Goal: Task Accomplishment & Management: Manage account settings

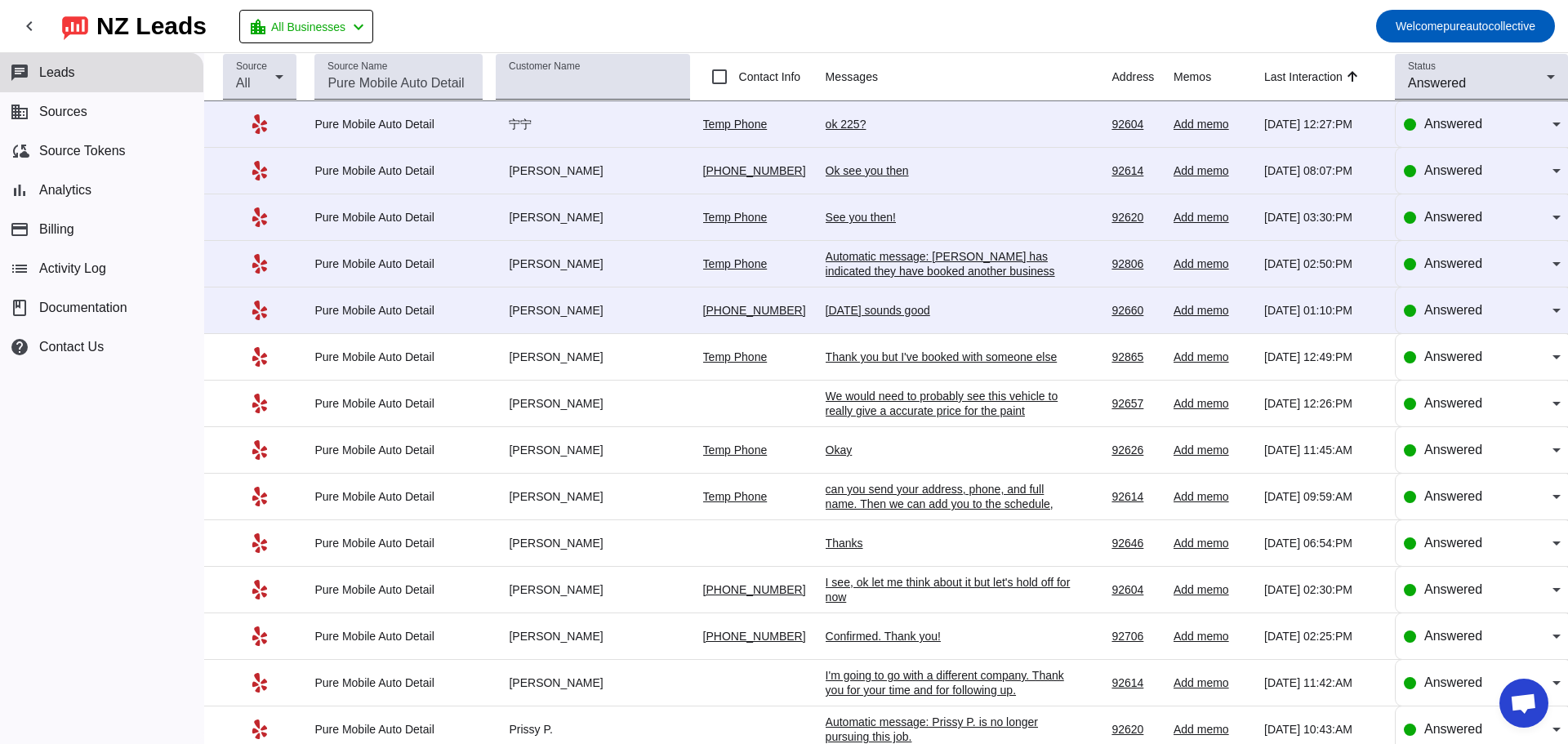
click at [847, 119] on div "ok 225?" at bounding box center [948, 124] width 245 height 14
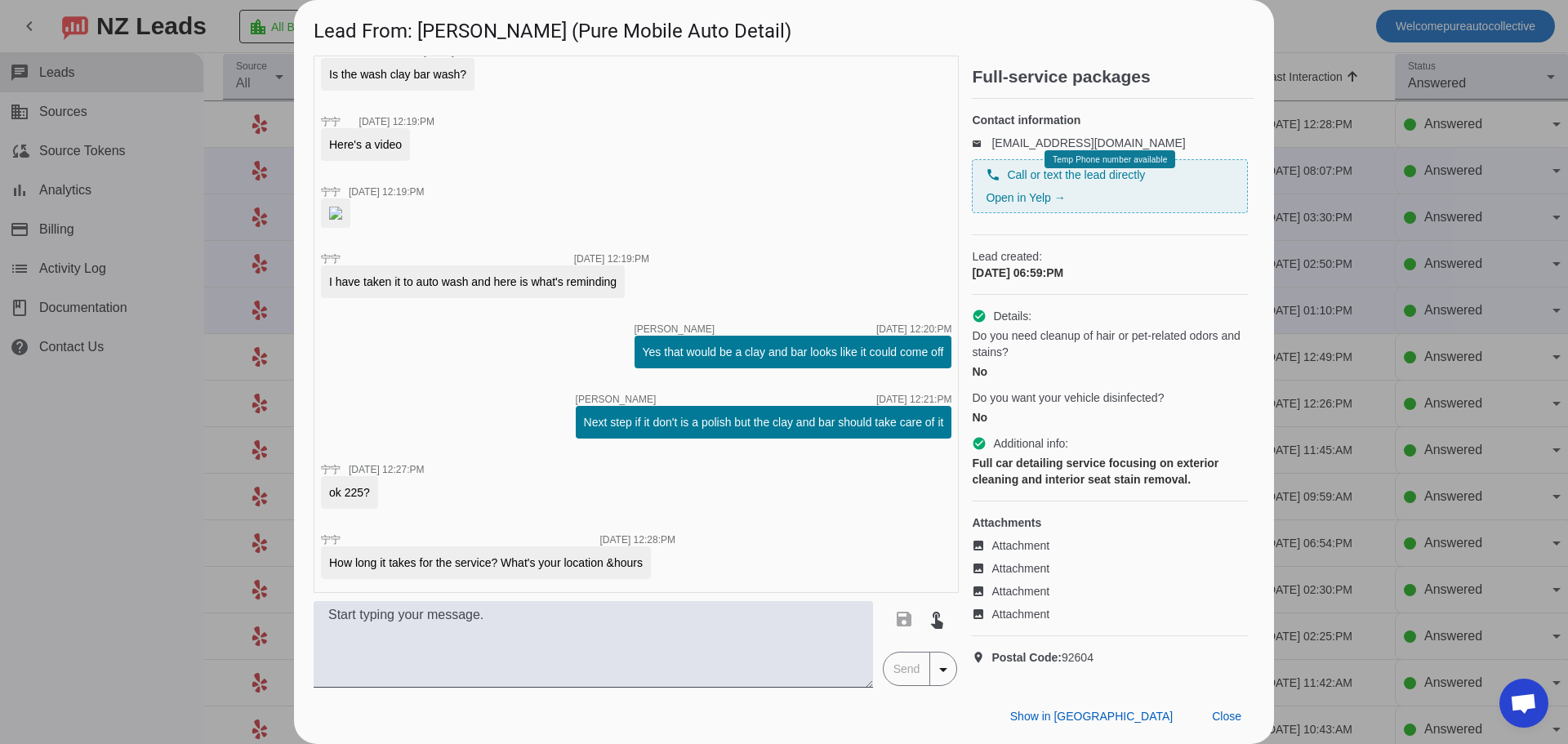
scroll to position [2365, 0]
click at [1028, 554] on span "Attachment" at bounding box center [1020, 545] width 58 height 16
click at [1027, 577] on span "Attachment" at bounding box center [1020, 568] width 58 height 16
click at [1008, 599] on span "Attachment" at bounding box center [1020, 591] width 58 height 16
click at [1036, 622] on span "Attachment" at bounding box center [1020, 614] width 58 height 16
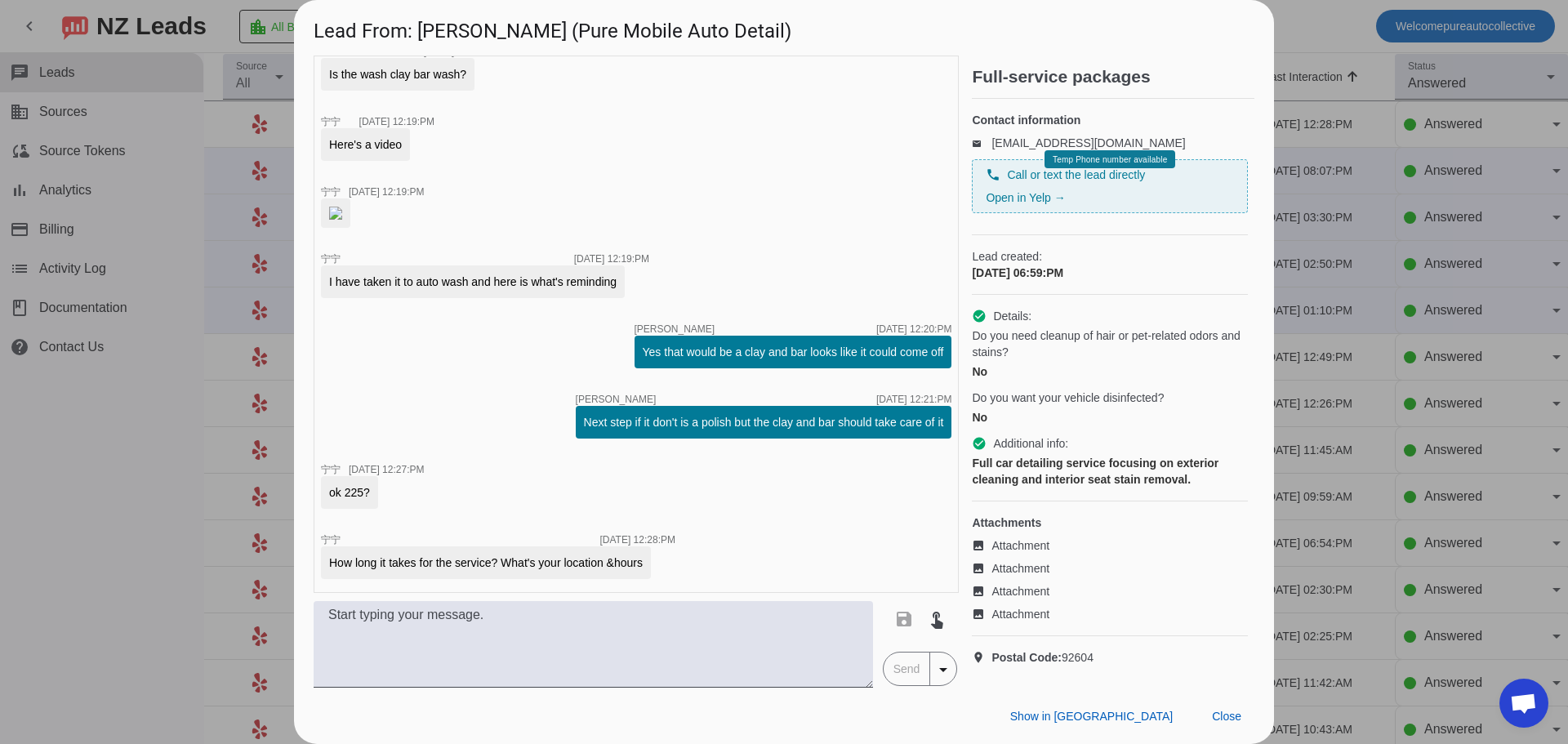
click at [209, 418] on div at bounding box center [784, 372] width 1568 height 744
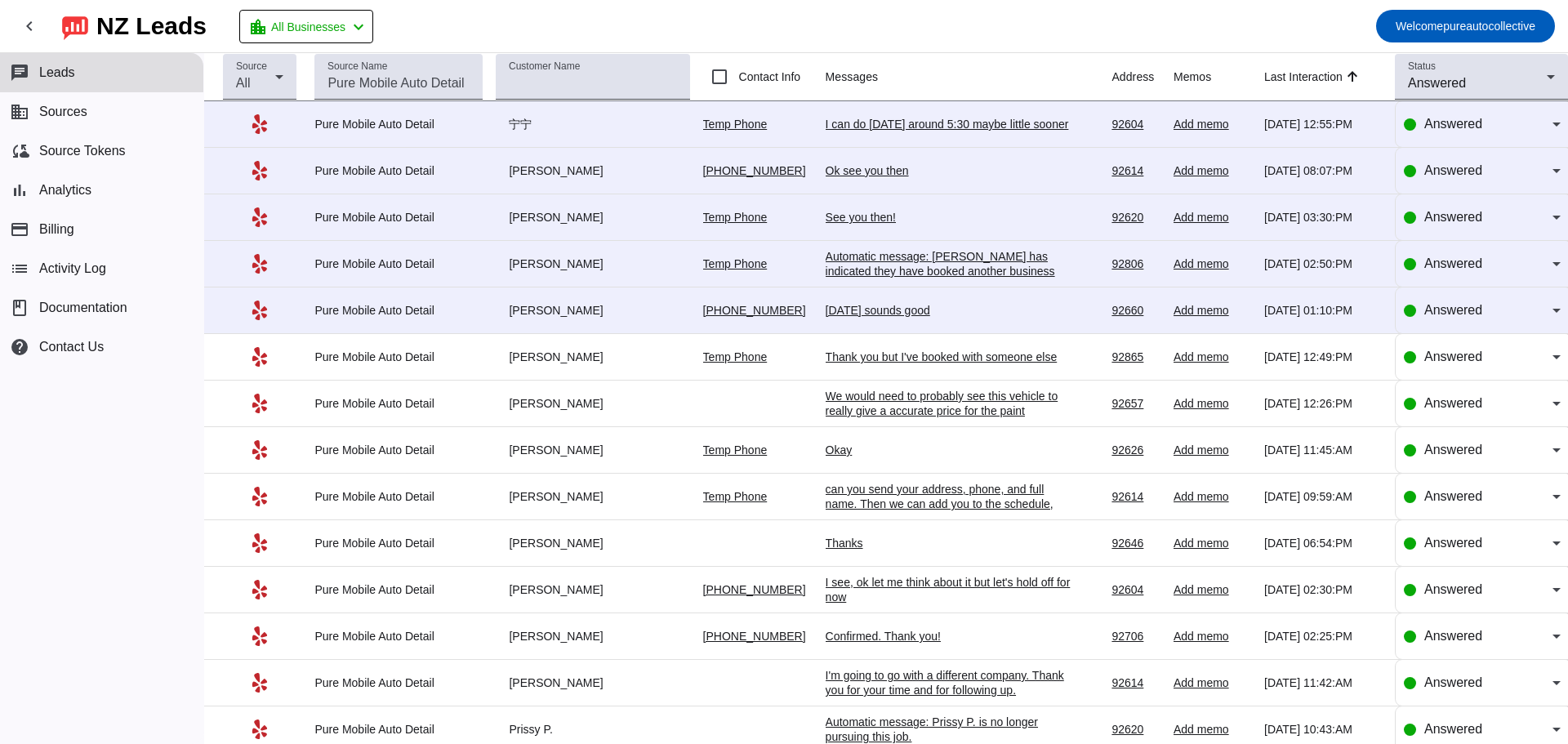
click at [930, 121] on div "I can do [DATE] around 5:30 maybe little sooner" at bounding box center [948, 124] width 245 height 14
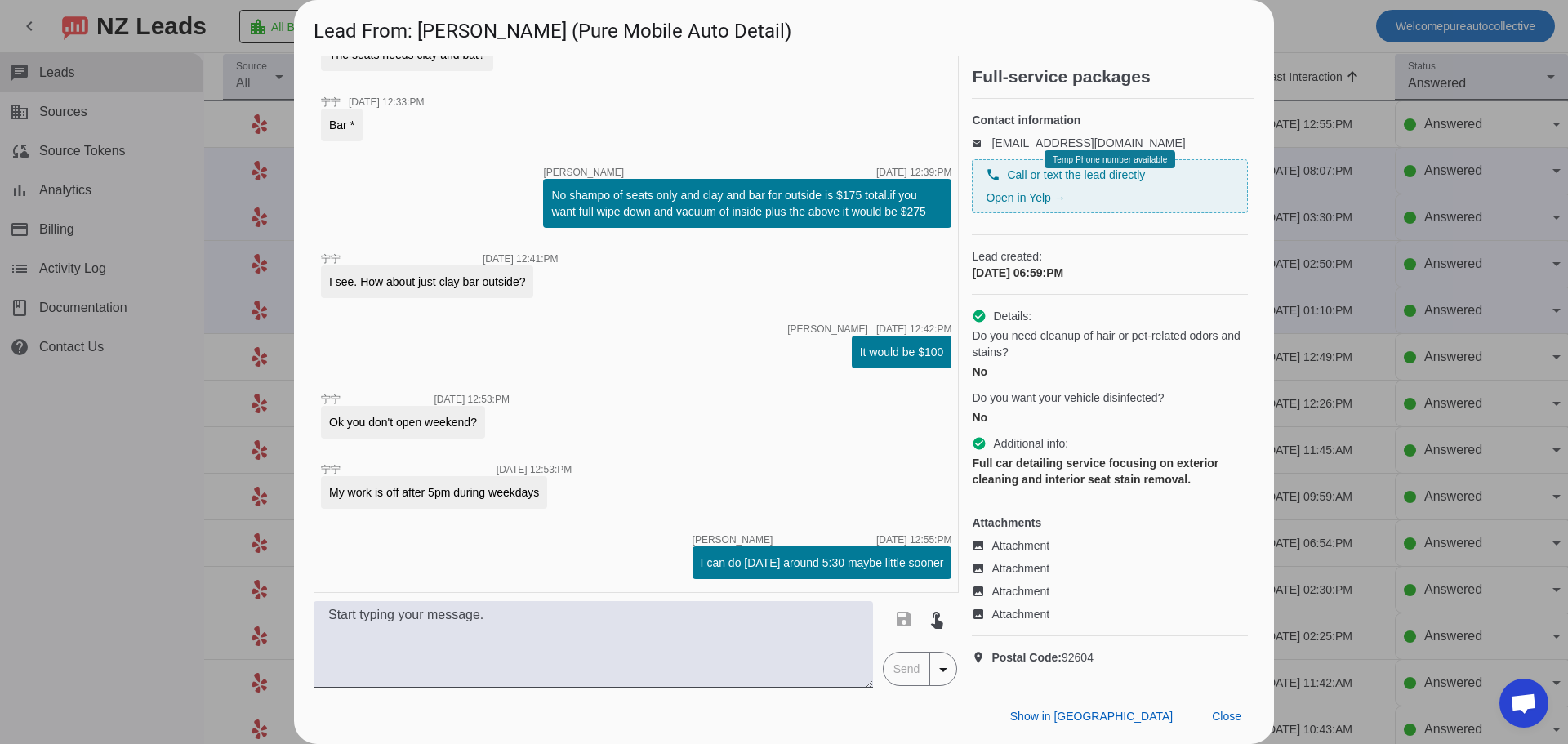
click at [1336, 309] on div at bounding box center [784, 372] width 1568 height 744
